Goal: Task Accomplishment & Management: Manage account settings

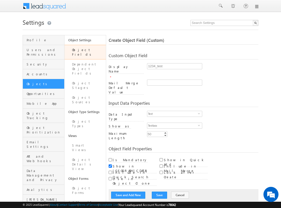
type input "1234_test"
click at [110, 158] on input "Is Mandatory" at bounding box center [110, 159] width 3 height 3
checkbox input "true"
click at [161, 170] on input "Lock after Create" at bounding box center [161, 171] width 3 height 3
checkbox input "true"
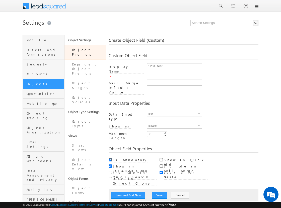
click at [110, 158] on input "Is Mandatory" at bounding box center [110, 159] width 3 height 3
checkbox input "false"
type input "123456_test"
click at [110, 158] on input "Is Mandatory" at bounding box center [110, 159] width 3 height 3
checkbox input "true"
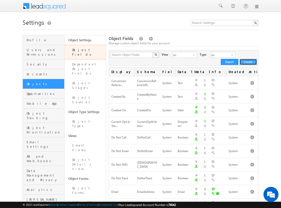
click at [249, 62] on button "Create" at bounding box center [248, 62] width 17 height 6
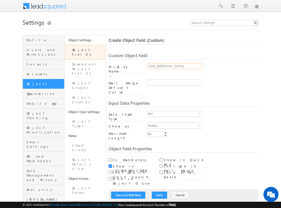
type input "1234_[MEDICAL_DATA]"
click at [110, 158] on input "Is Mandatory" at bounding box center [110, 159] width 3 height 3
checkbox input "true"
click at [161, 158] on input "Show in Quick Add" at bounding box center [161, 159] width 3 height 3
checkbox input "true"
